Goal: Complete application form: Complete application form

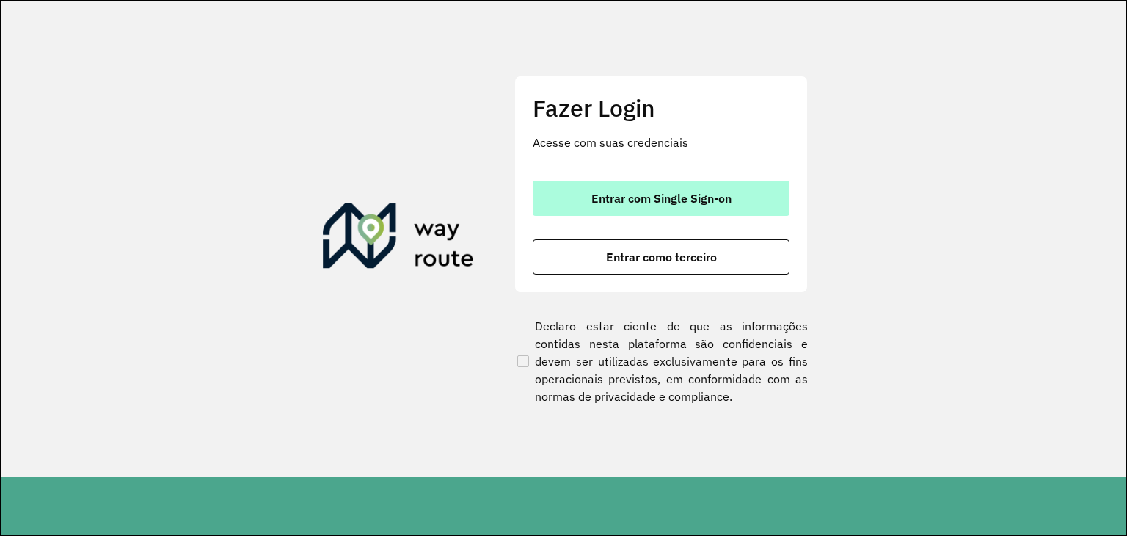
click at [708, 214] on button "Entrar com Single Sign-on" at bounding box center [661, 198] width 257 height 35
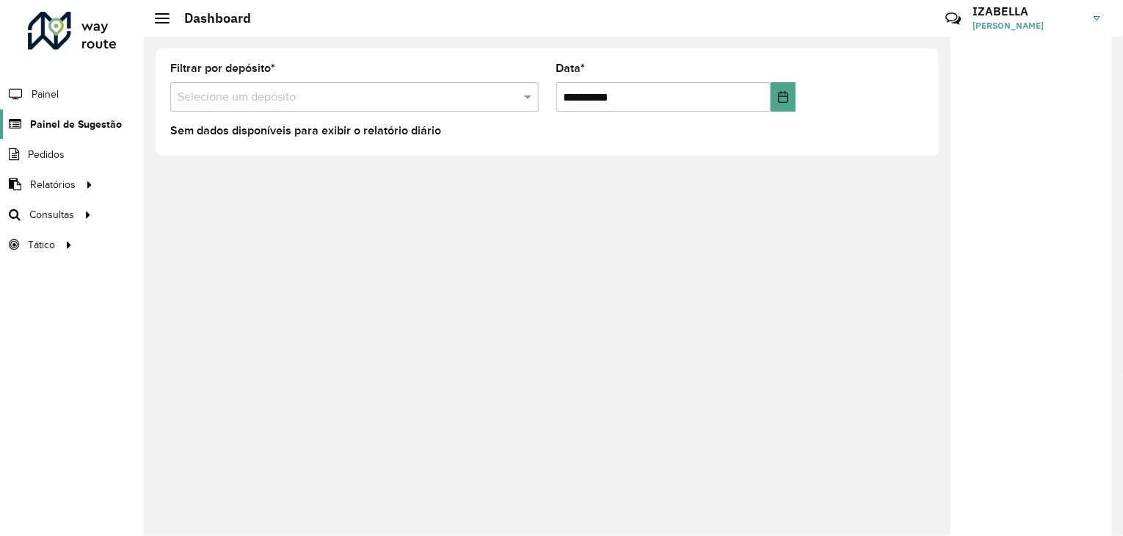
click at [70, 123] on span "Painel de Sugestão" at bounding box center [76, 124] width 92 height 15
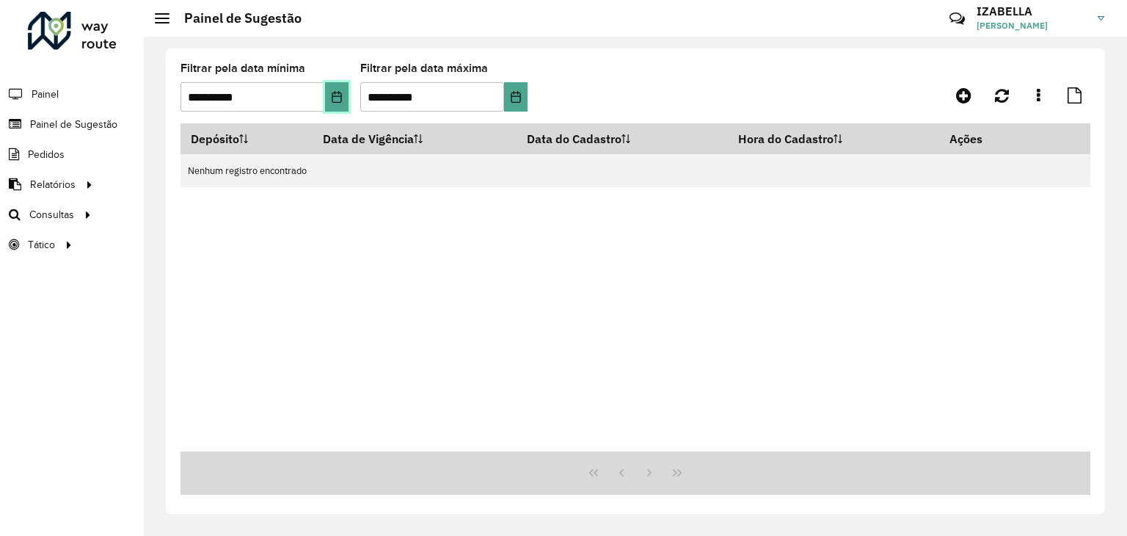
click at [338, 98] on icon "Choose Date" at bounding box center [337, 97] width 12 height 12
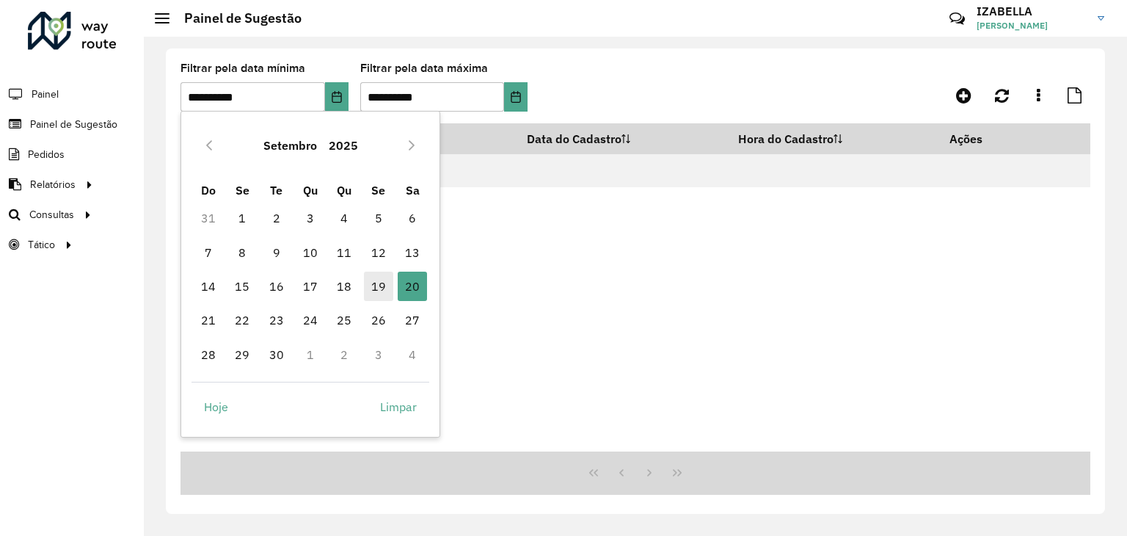
click at [377, 287] on span "19" at bounding box center [378, 286] width 29 height 29
type input "**********"
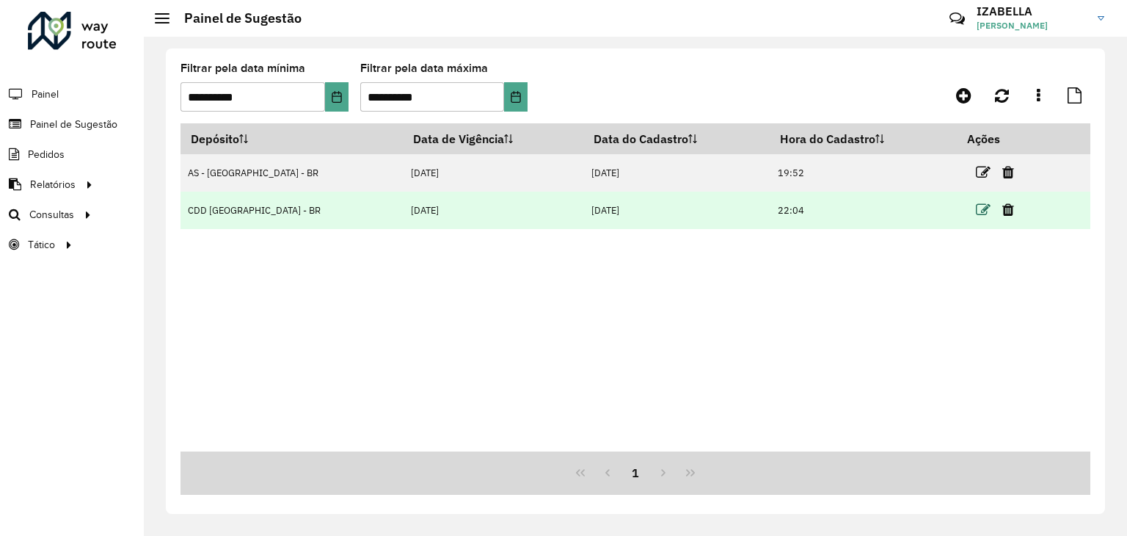
click at [976, 206] on icon at bounding box center [983, 210] width 15 height 15
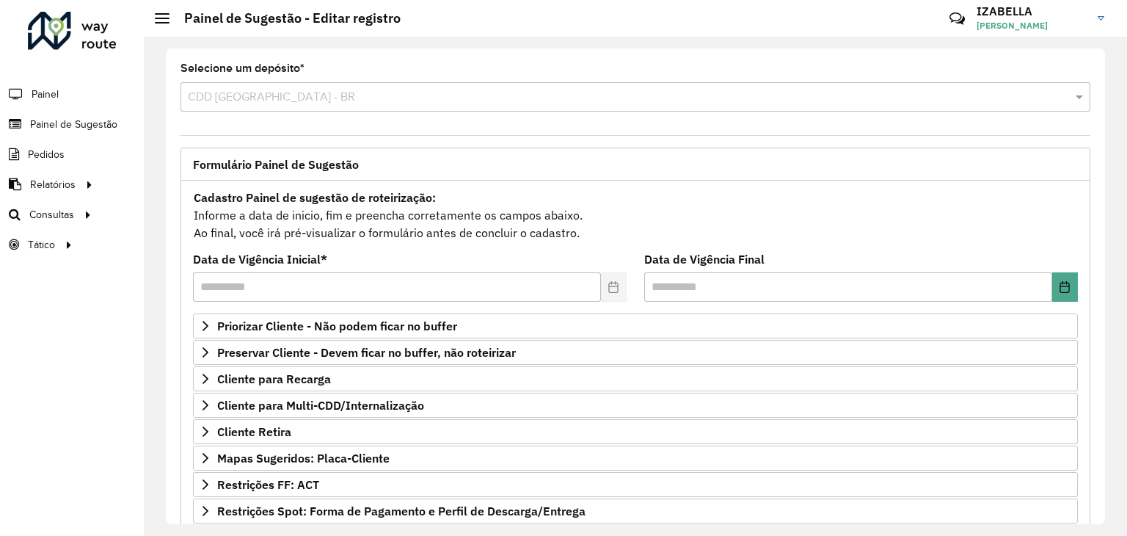
drag, startPoint x: 1104, startPoint y: 247, endPoint x: 1120, endPoint y: 387, distance: 140.3
click at [1120, 387] on div "Selecione um depósito * Selecione uma opção × CDD Brasilia - BR Formulário Pain…" at bounding box center [635, 286] width 983 height 499
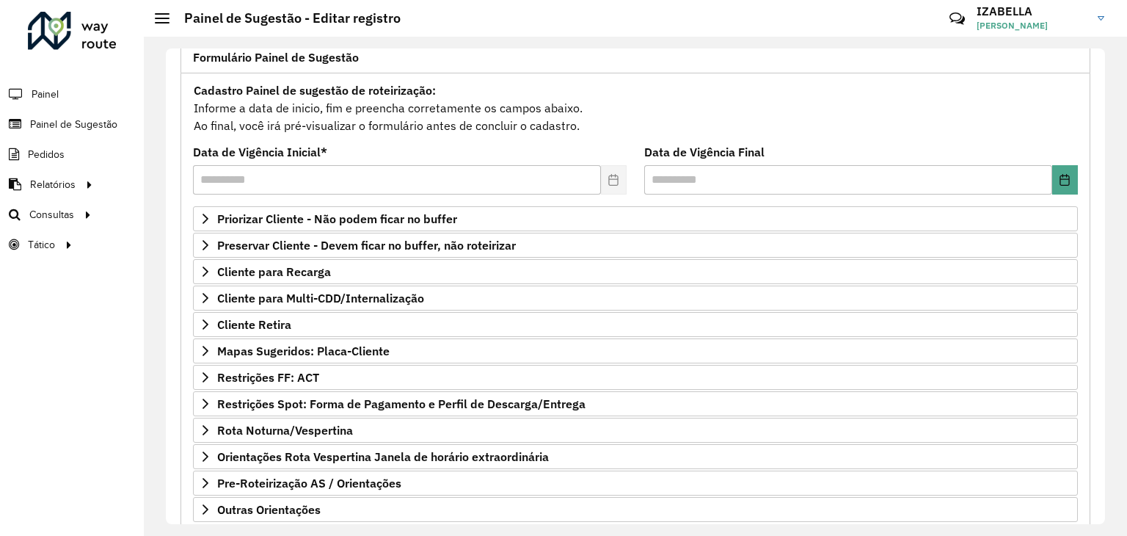
scroll to position [191, 0]
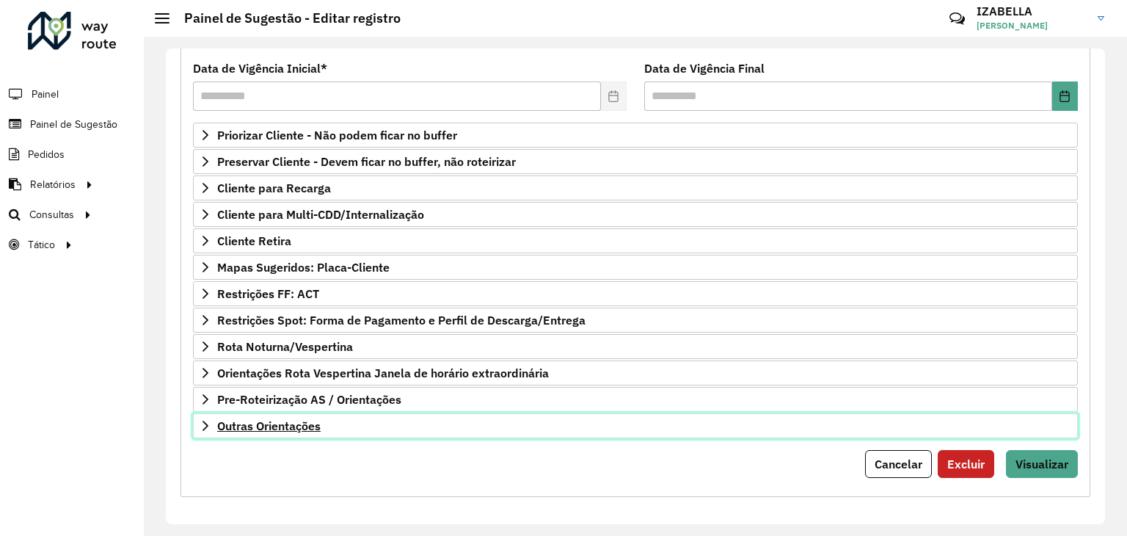
click at [793, 419] on link "Outras Orientações" at bounding box center [635, 425] width 885 height 25
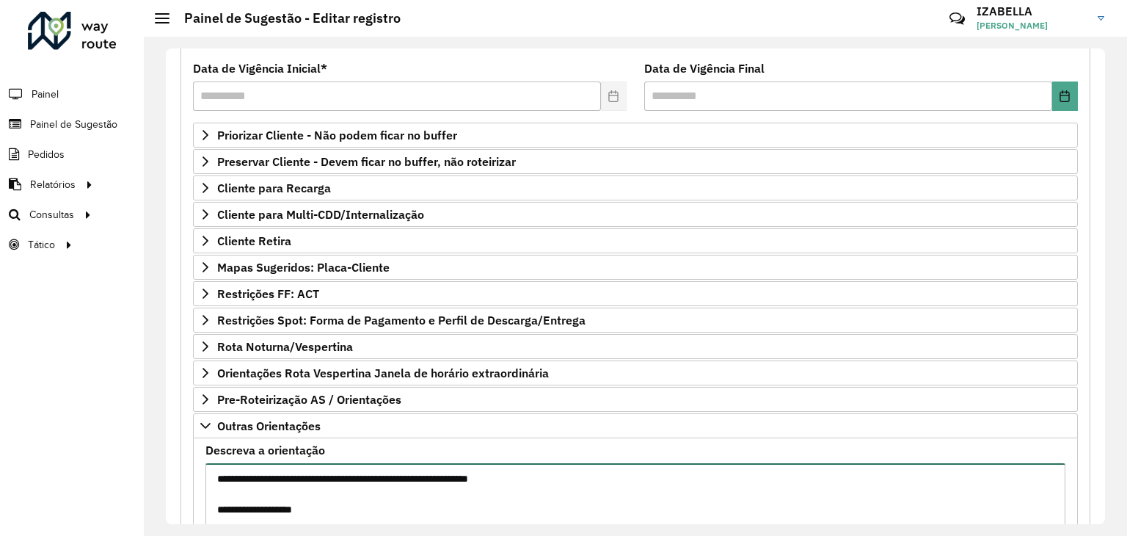
click at [699, 482] on textarea "**********" at bounding box center [635, 525] width 860 height 124
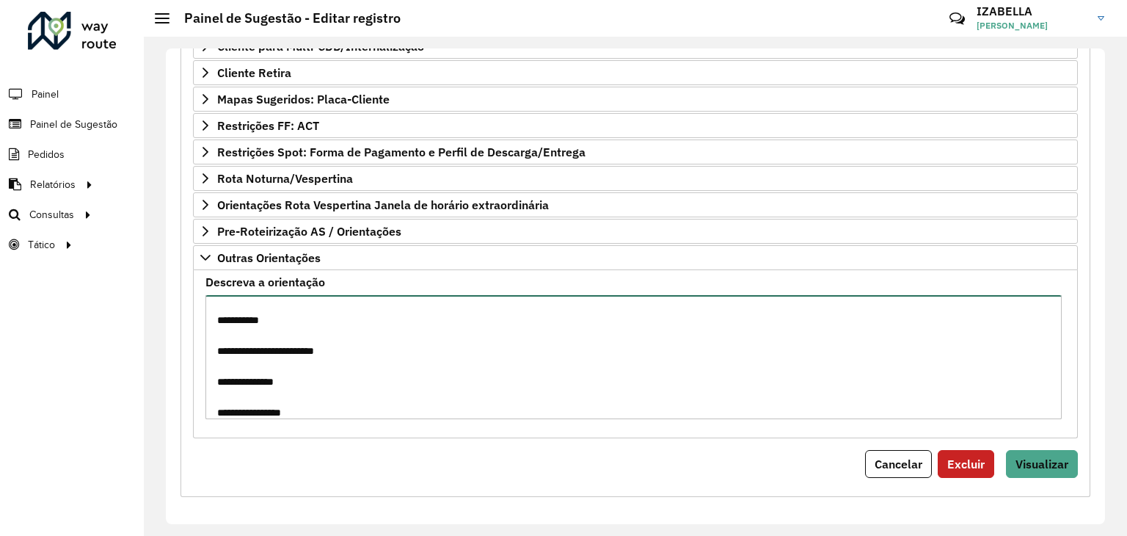
scroll to position [468, 0]
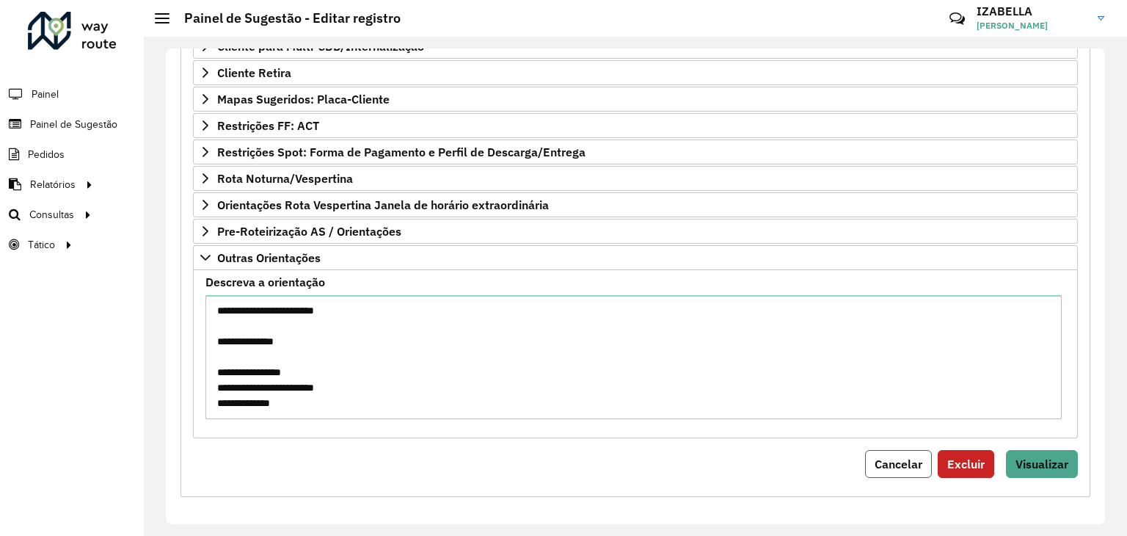
click at [893, 471] on button "Cancelar" at bounding box center [898, 464] width 67 height 28
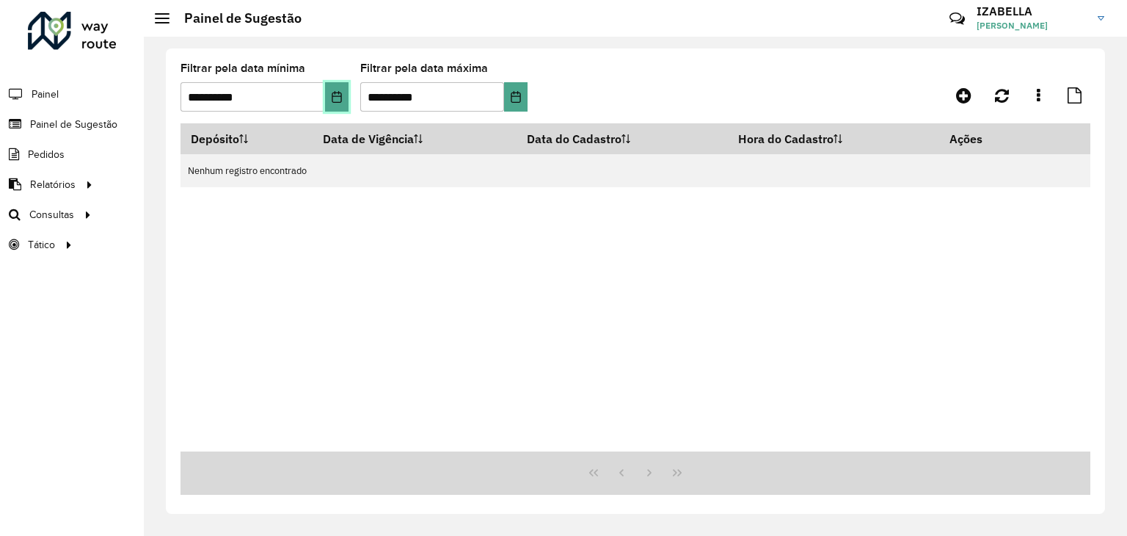
click at [336, 103] on button "Choose Date" at bounding box center [336, 96] width 23 height 29
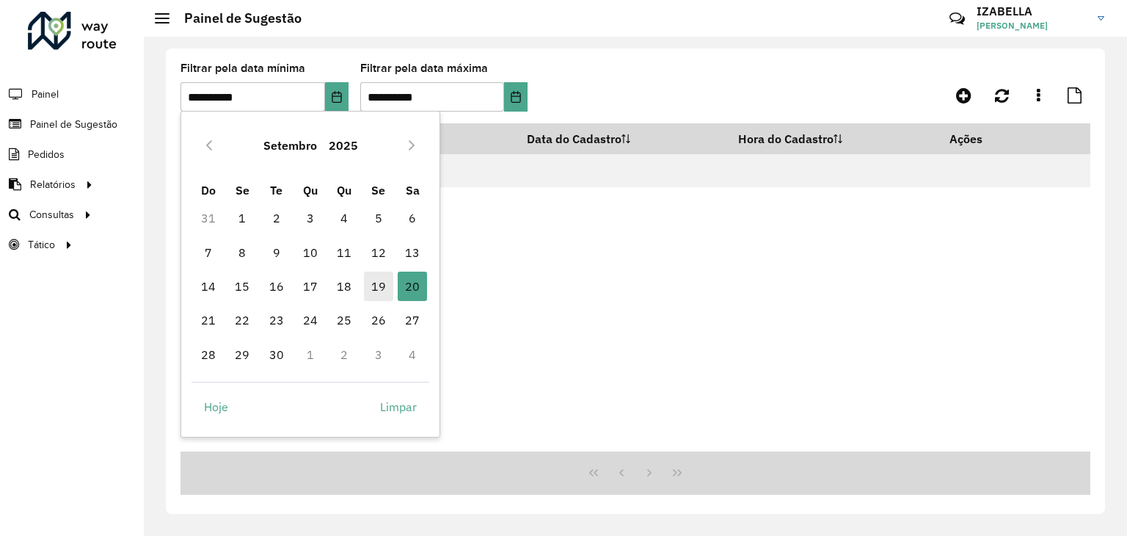
click at [385, 289] on span "19" at bounding box center [378, 286] width 29 height 29
type input "**********"
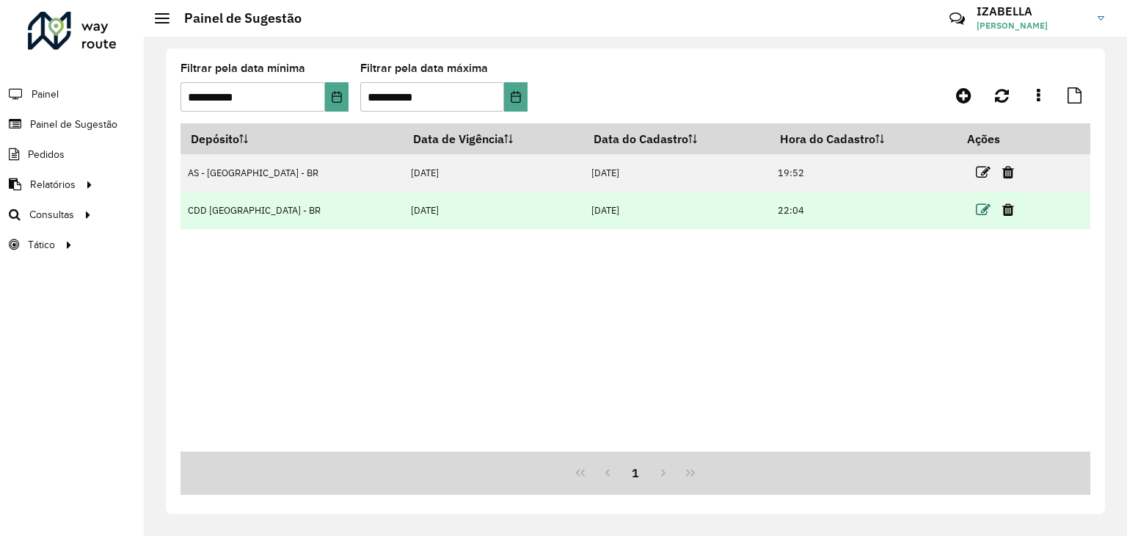
click at [980, 211] on icon at bounding box center [983, 210] width 15 height 15
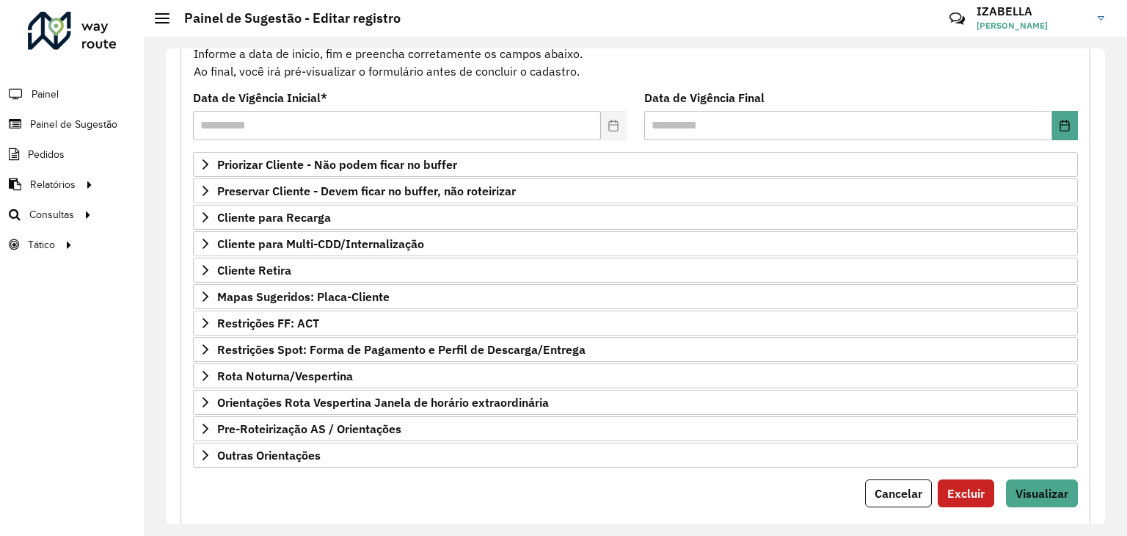
scroll to position [191, 0]
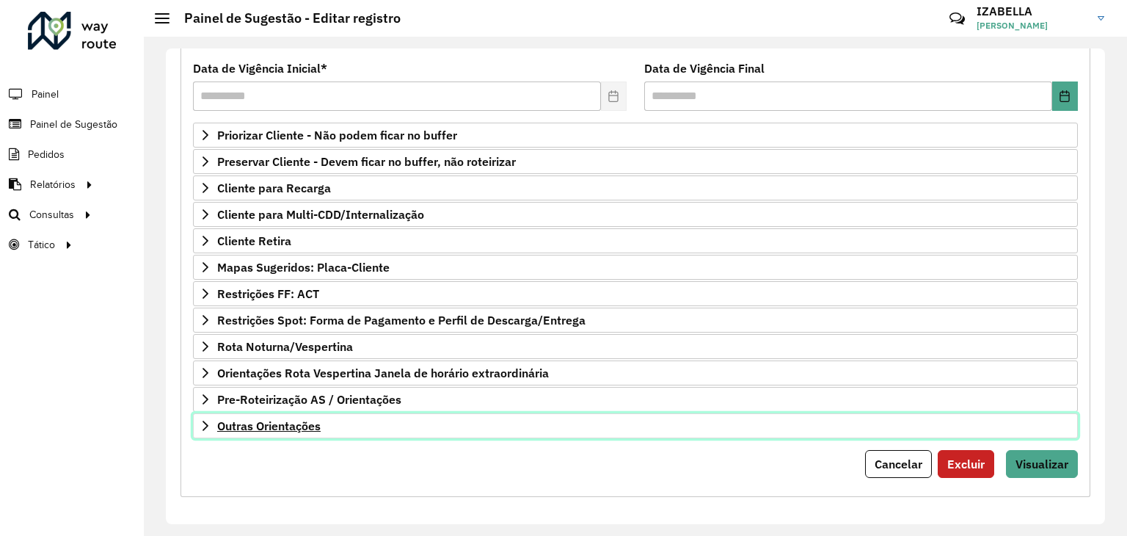
click at [619, 418] on link "Outras Orientações" at bounding box center [635, 425] width 885 height 25
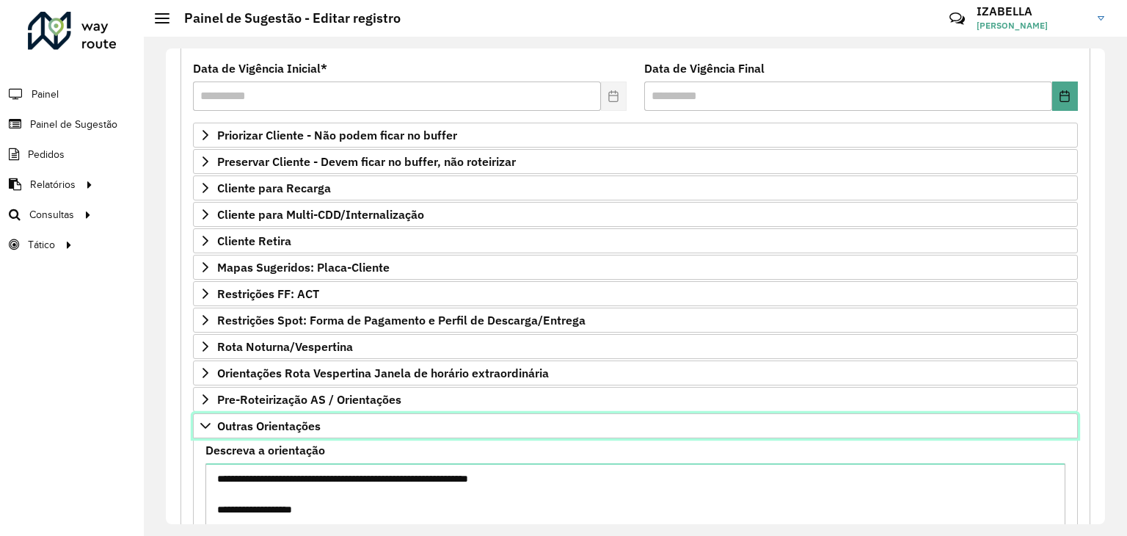
scroll to position [359, 0]
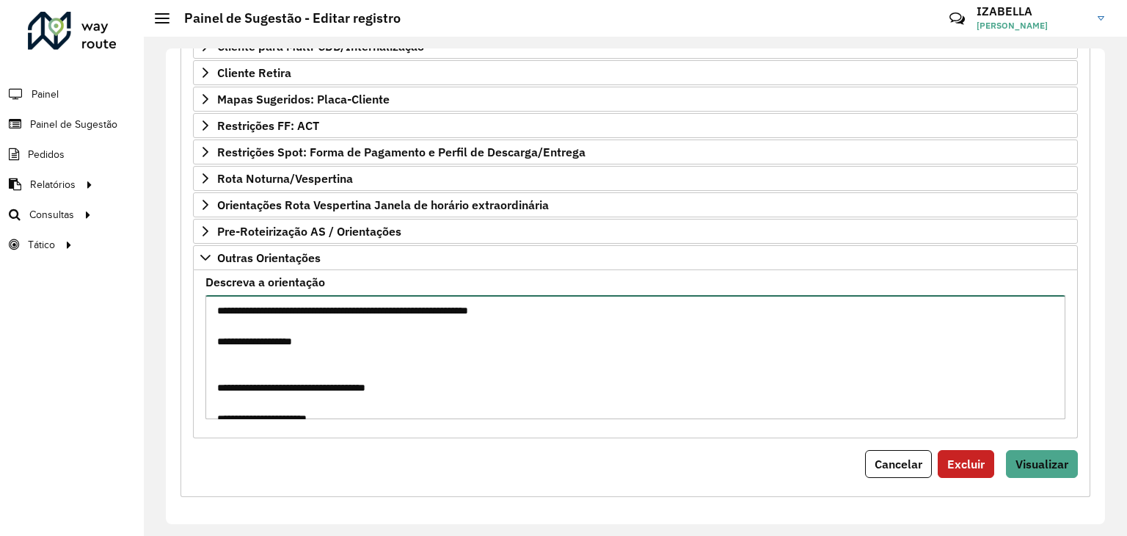
click at [593, 385] on textarea "**********" at bounding box center [635, 357] width 860 height 124
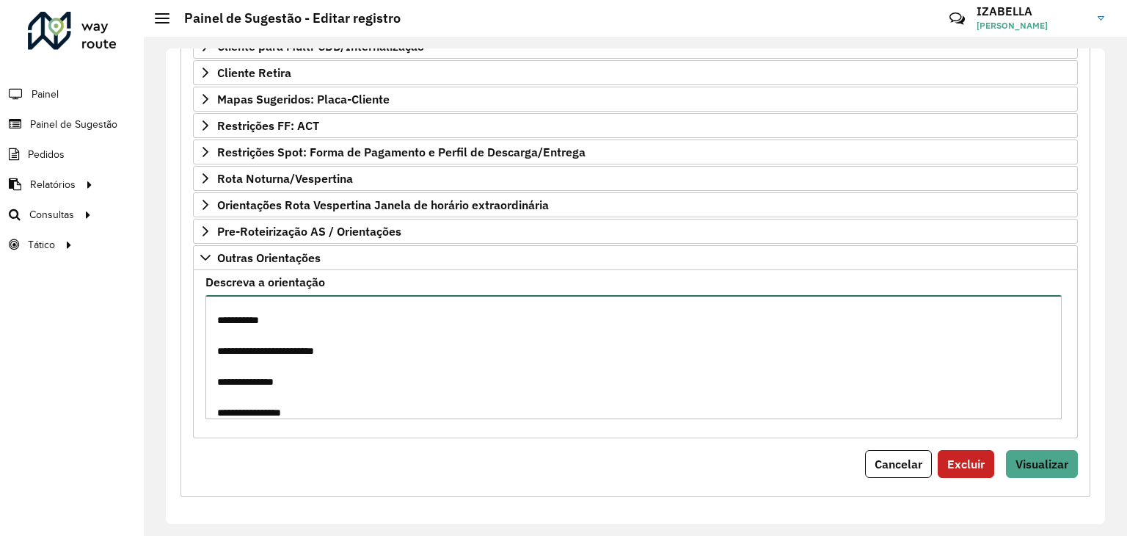
scroll to position [468, 0]
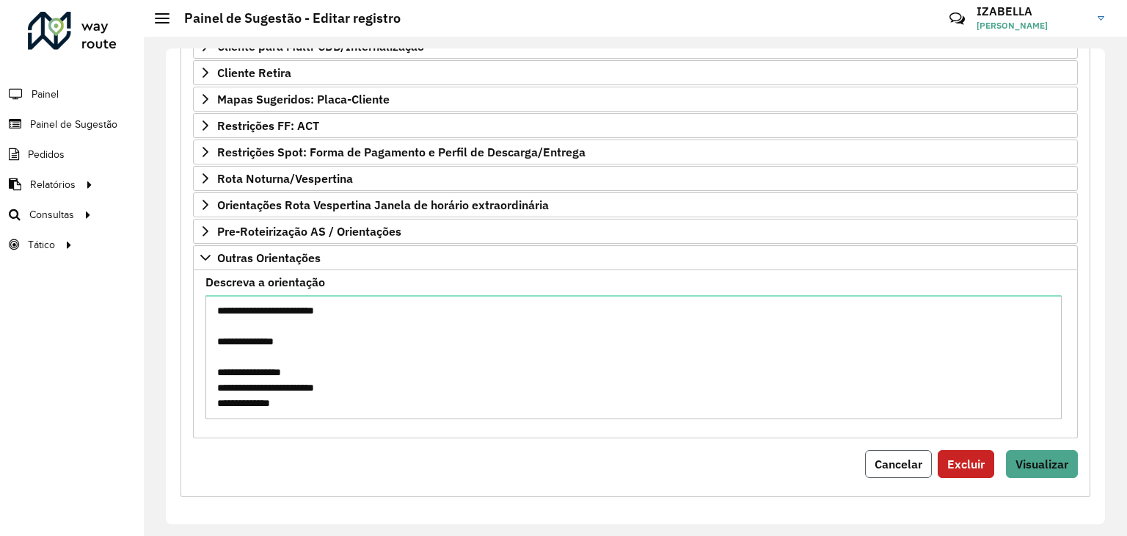
click at [894, 467] on button "Cancelar" at bounding box center [898, 464] width 67 height 28
